Goal: Task Accomplishment & Management: Complete application form

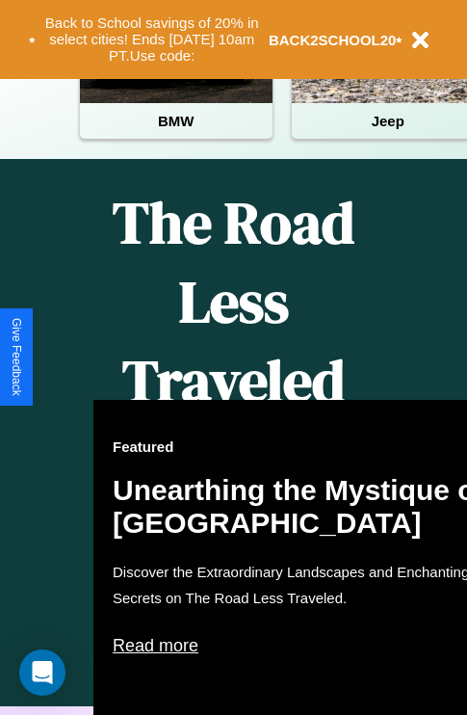
scroll to position [788, 0]
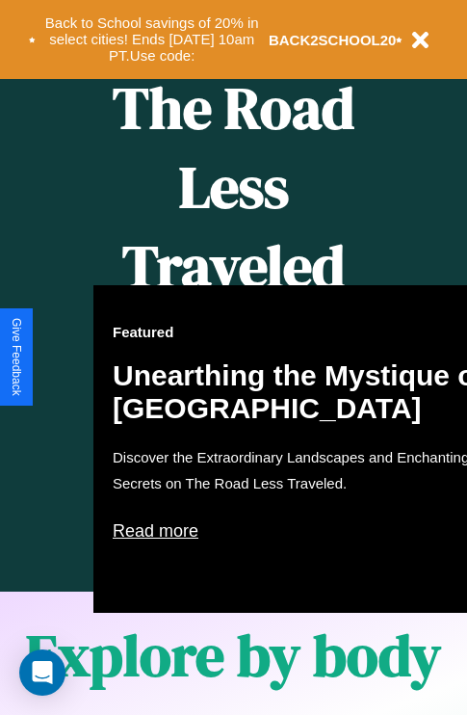
click at [233, 358] on div "Featured Unearthing the Mystique of [GEOGRAPHIC_DATA] Discover the Extraordinar…" at bounding box center [305, 449] width 424 height 328
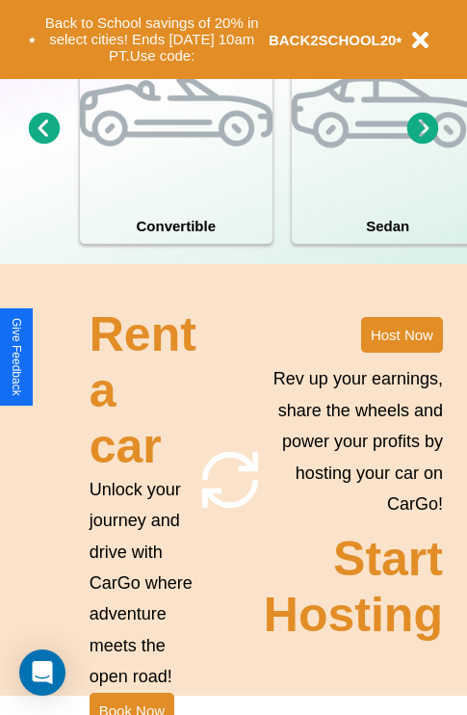
scroll to position [1502, 0]
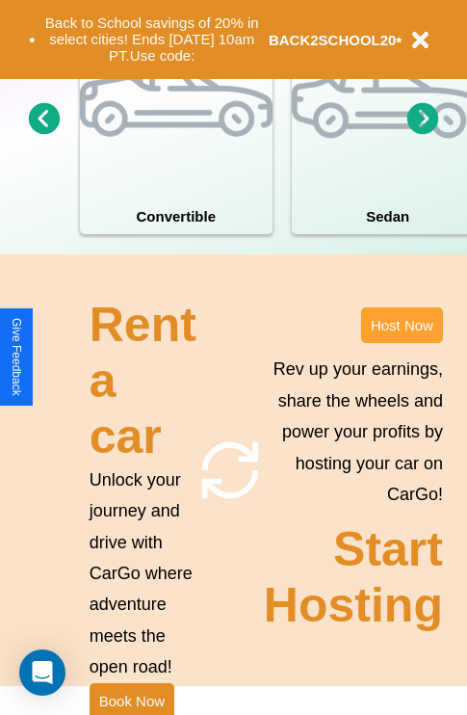
click at [402, 343] on button "Host Now" at bounding box center [402, 325] width 82 height 36
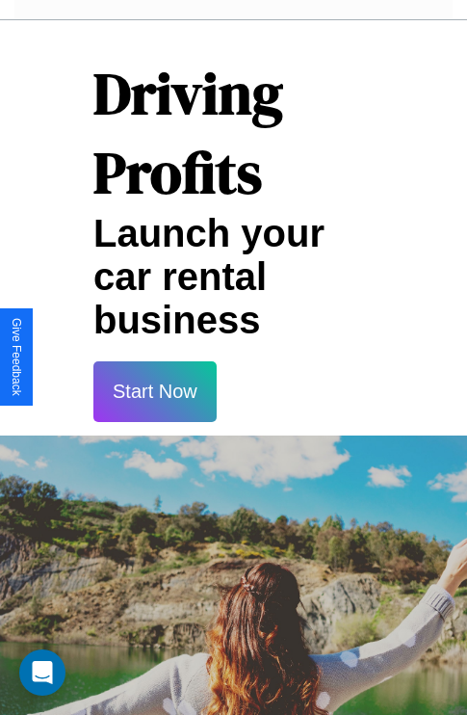
scroll to position [2837, 0]
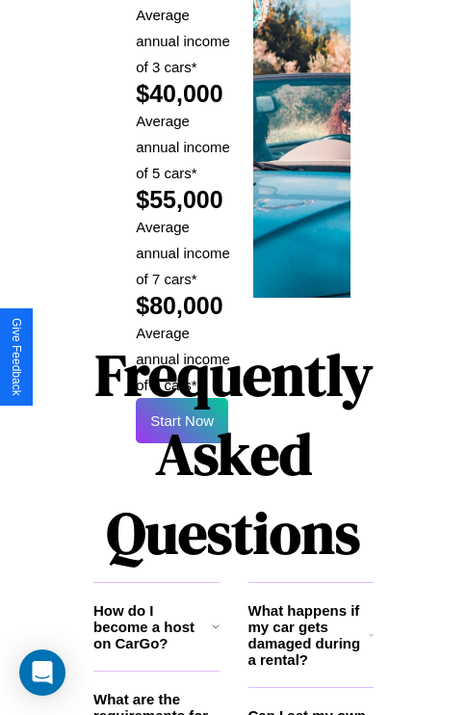
click at [182, 357] on h1 "Frequently Asked Questions" at bounding box center [233, 454] width 280 height 256
